Goal: Transaction & Acquisition: Obtain resource

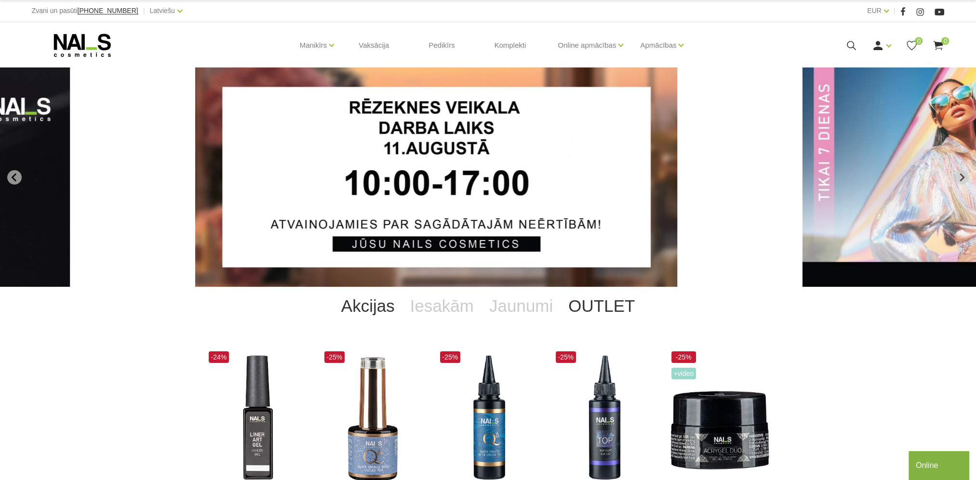
click at [605, 310] on link "OUTLET" at bounding box center [601, 306] width 82 height 39
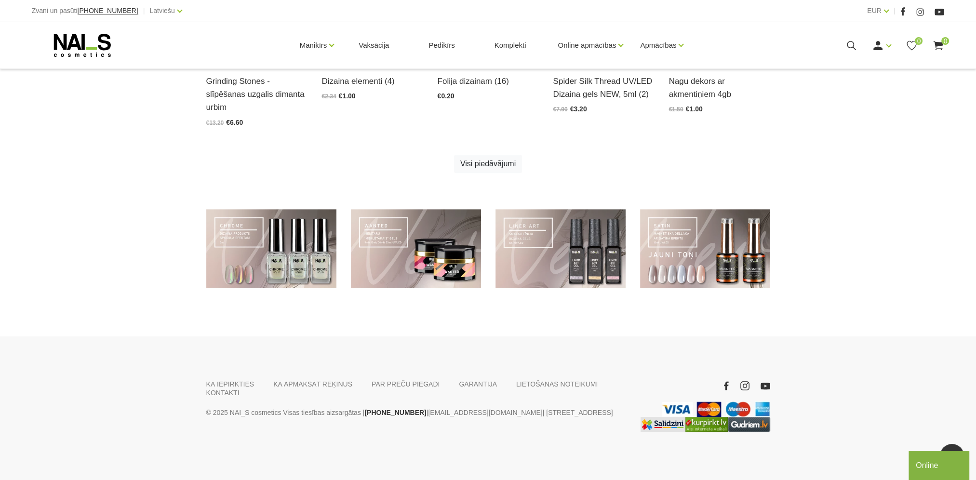
scroll to position [451, 0]
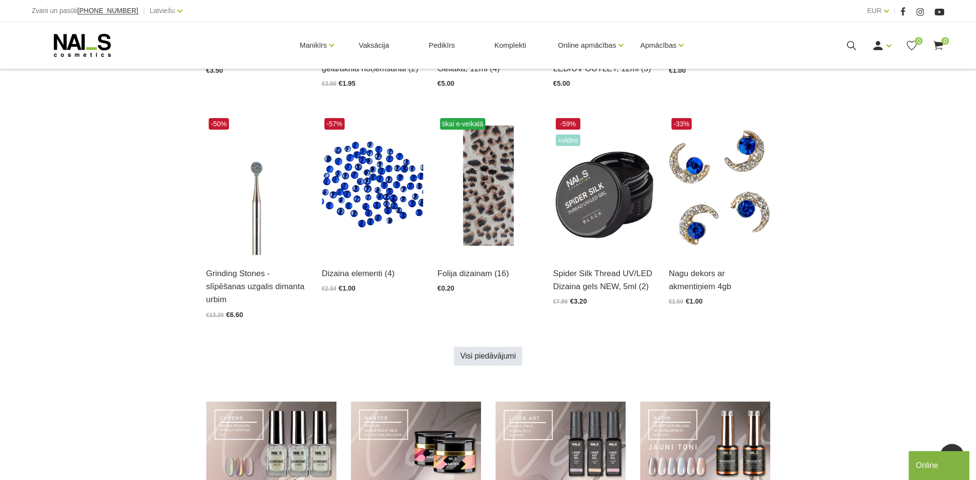
click at [493, 353] on link "Visi piedāvājumi" at bounding box center [488, 356] width 68 height 18
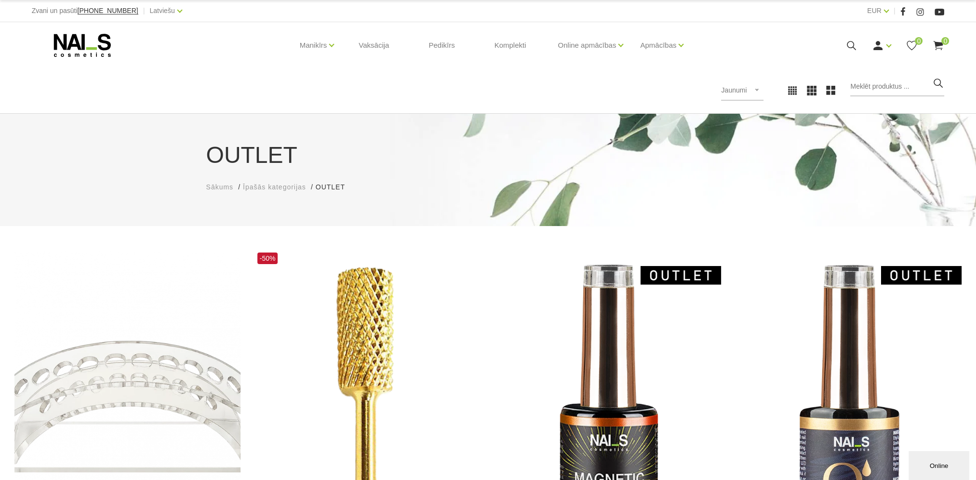
click at [79, 41] on icon at bounding box center [82, 45] width 101 height 24
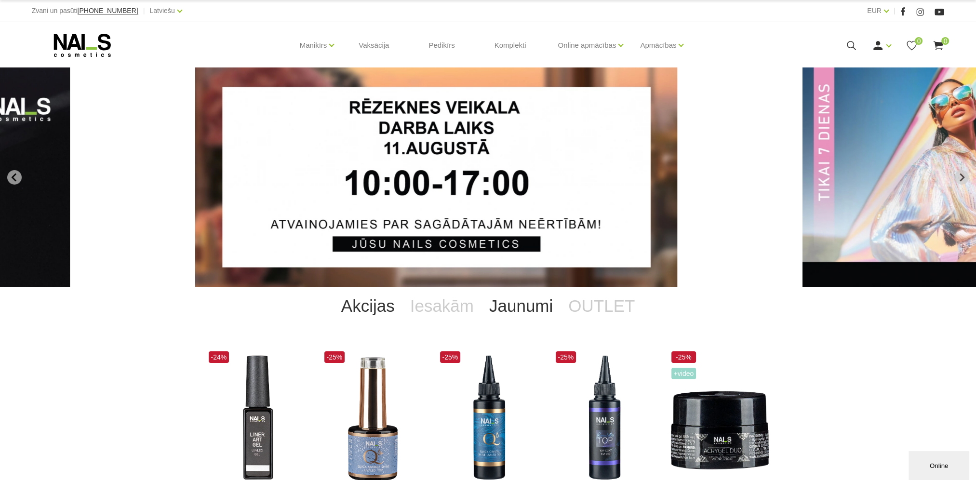
click at [517, 320] on link "Jaunumi" at bounding box center [520, 306] width 79 height 39
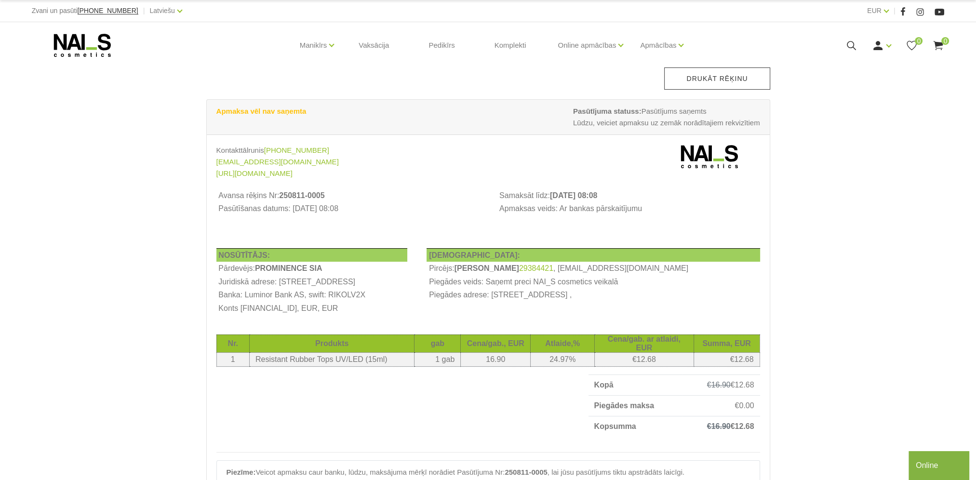
click at [716, 85] on link "Drukāt rēķinu" at bounding box center [717, 78] width 106 height 22
